Goal: Navigation & Orientation: Find specific page/section

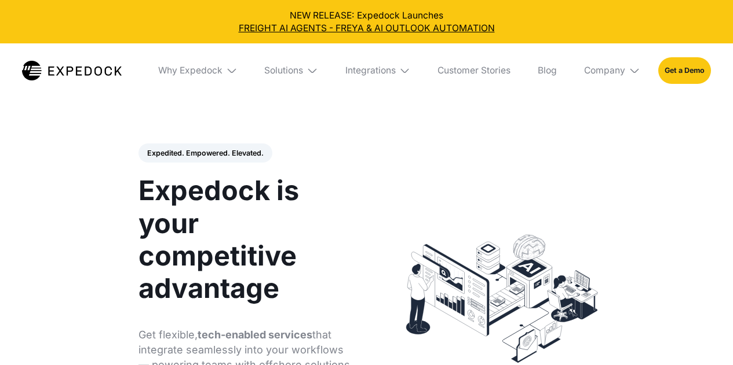
select select
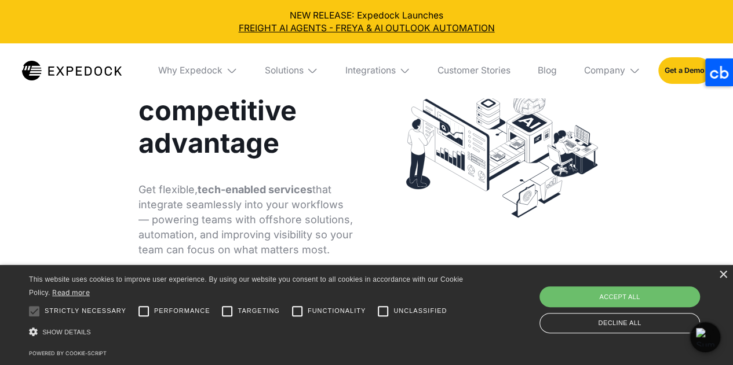
scroll to position [146, 0]
click at [724, 74] on icon at bounding box center [719, 72] width 28 height 28
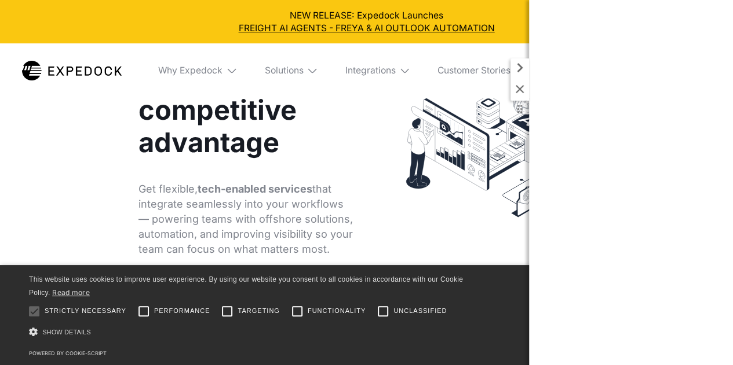
click at [517, 69] on icon at bounding box center [519, 67] width 19 height 19
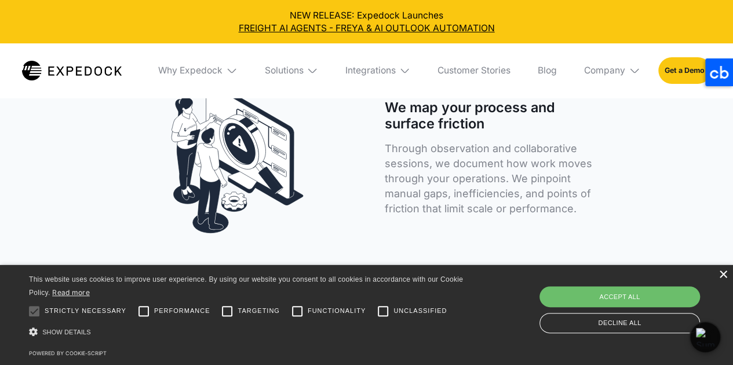
click at [725, 276] on div "×" at bounding box center [722, 275] width 9 height 9
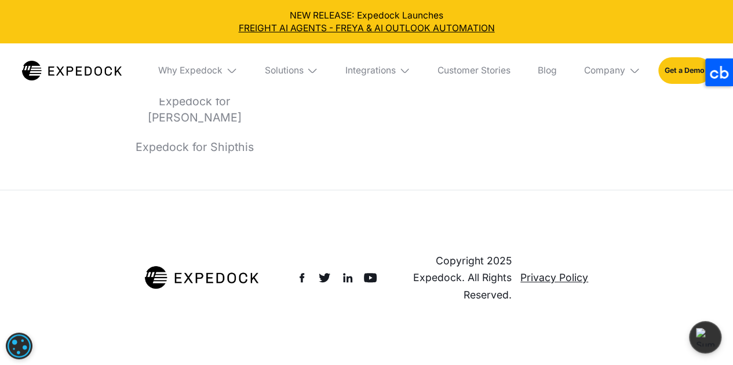
scroll to position [4641, 0]
click at [349, 285] on img at bounding box center [348, 278] width 14 height 14
click at [532, 286] on link "Privacy Policy" at bounding box center [554, 277] width 68 height 17
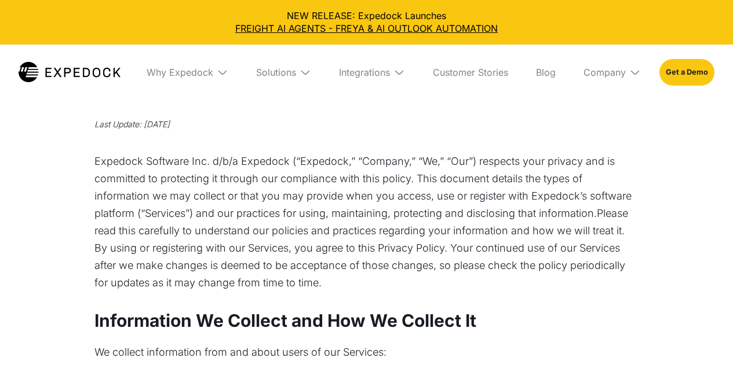
select select
